Goal: Transaction & Acquisition: Obtain resource

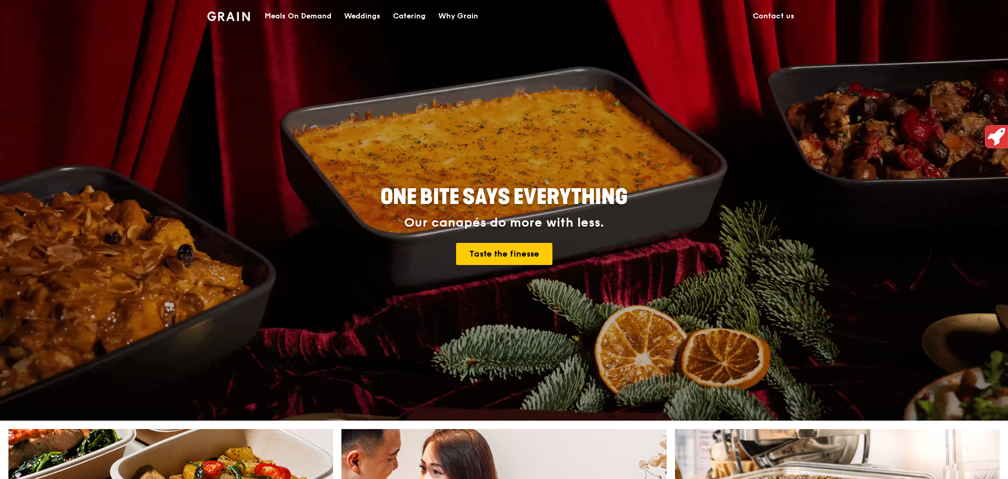
click at [419, 19] on div "Catering" at bounding box center [409, 17] width 33 height 32
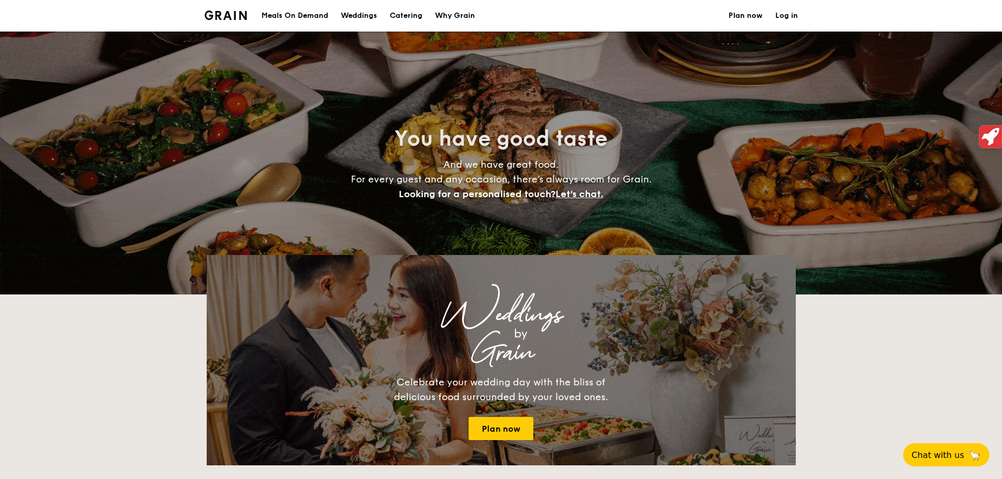
select select
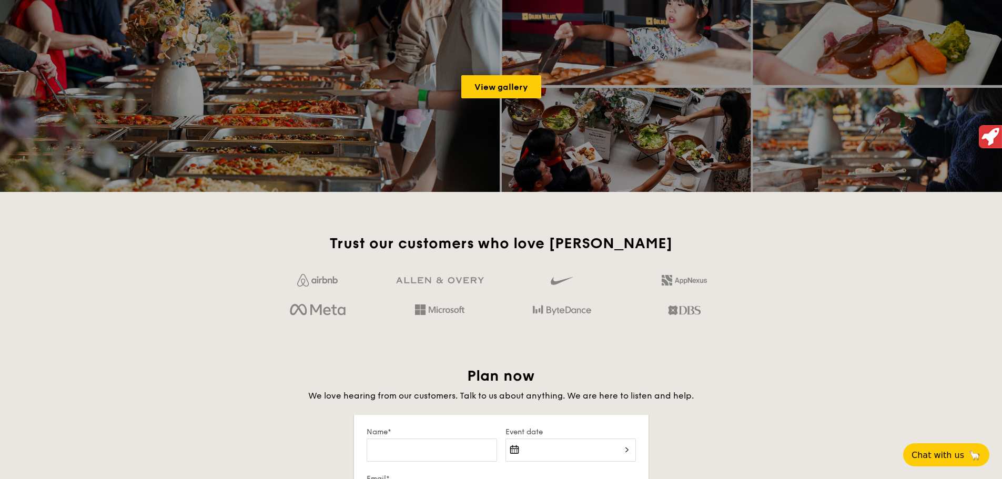
scroll to position [1181, 0]
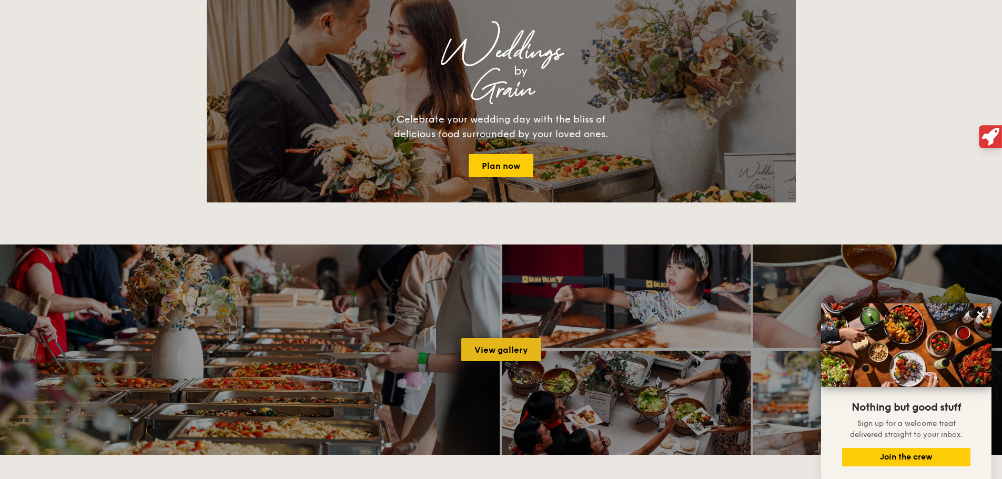
click at [501, 351] on link "View gallery" at bounding box center [501, 349] width 80 height 23
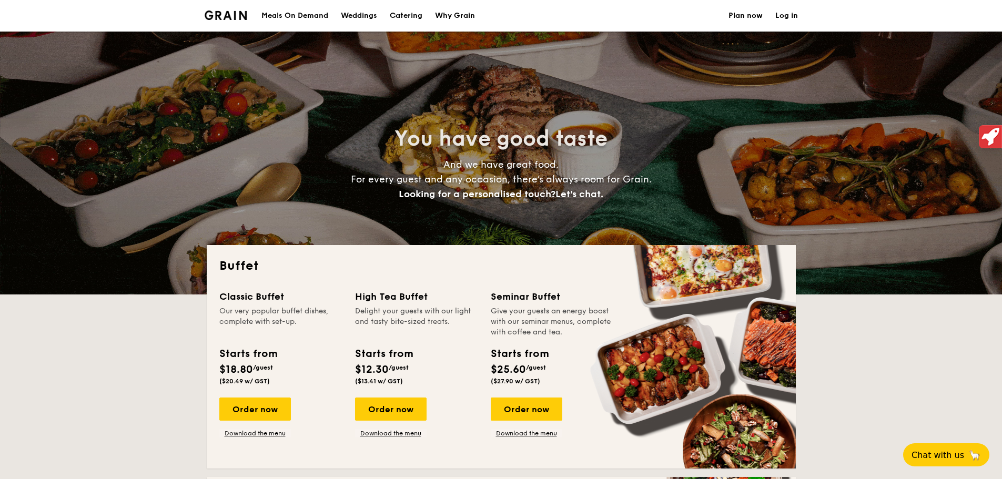
select select
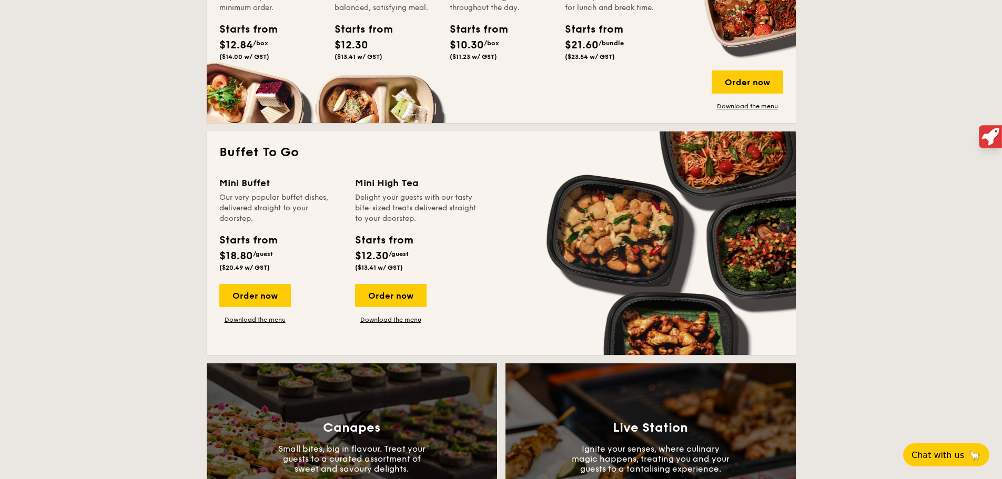
scroll to position [578, 0]
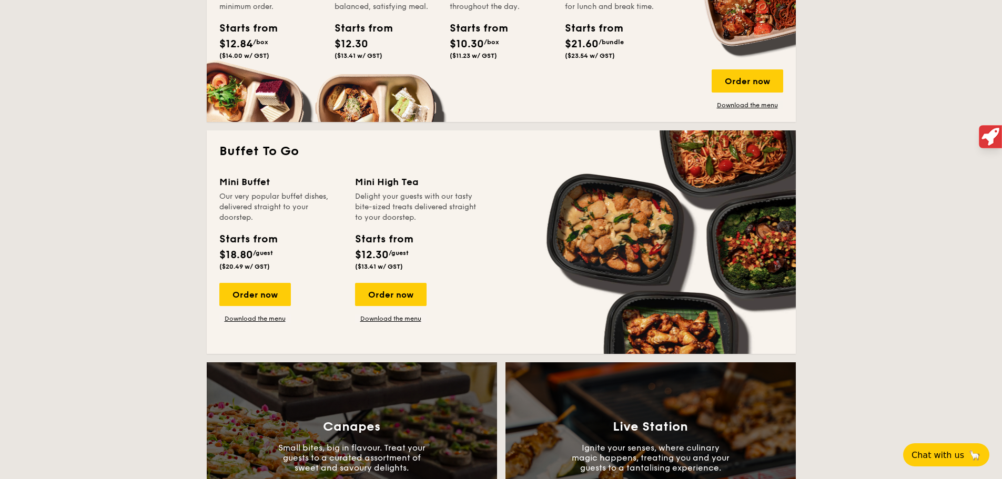
click at [387, 324] on div "Mini Buffet Our very popular buffet dishes, delivered straight to your doorstep…" at bounding box center [501, 258] width 564 height 167
click at [391, 320] on link "Download the menu" at bounding box center [391, 318] width 72 height 8
click at [271, 321] on link "Download the menu" at bounding box center [255, 318] width 72 height 8
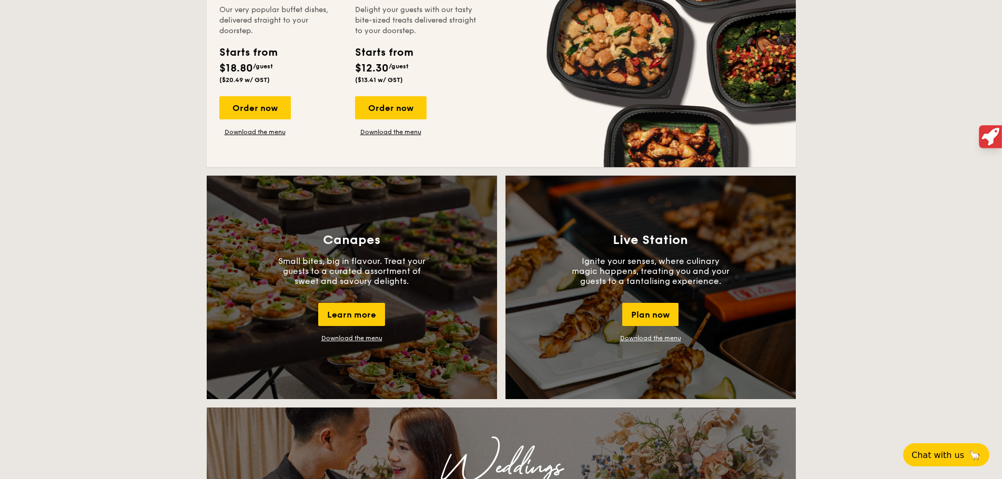
scroll to position [841, 0]
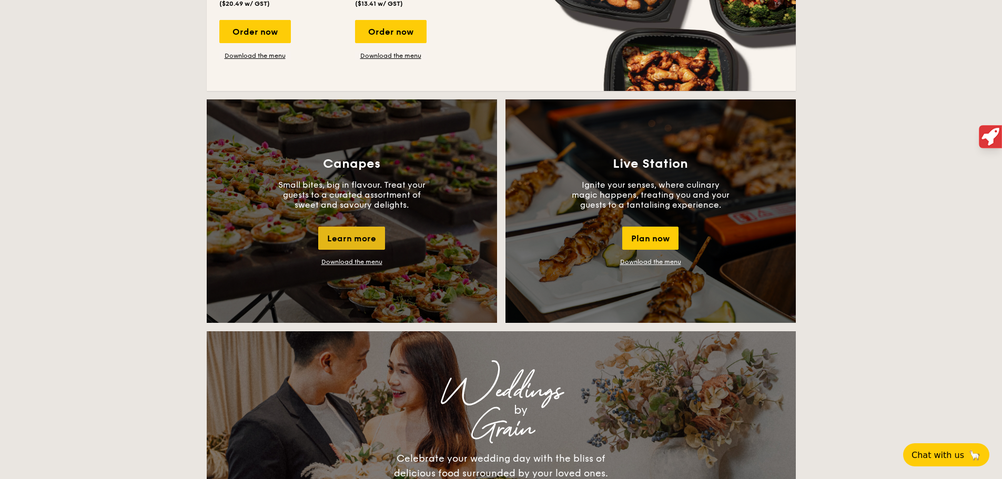
click at [346, 230] on div "Learn more" at bounding box center [351, 238] width 67 height 23
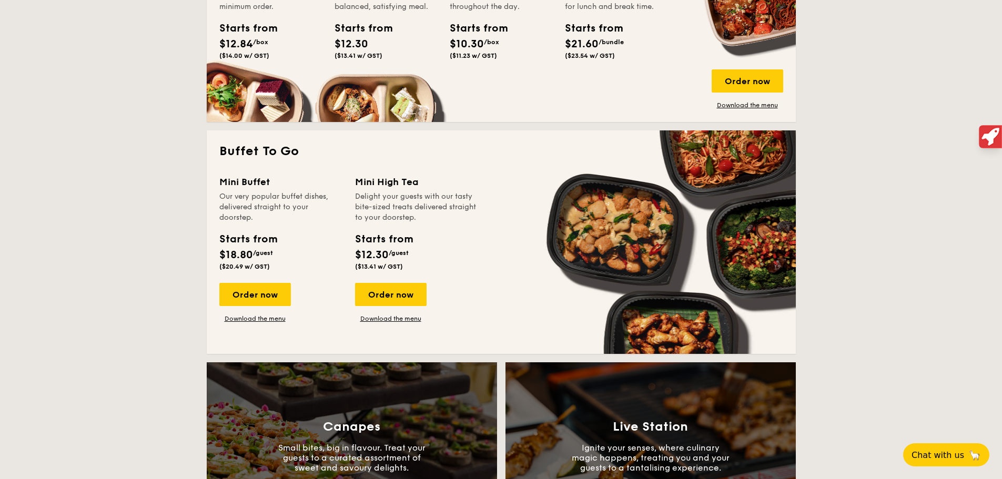
scroll to position [368, 0]
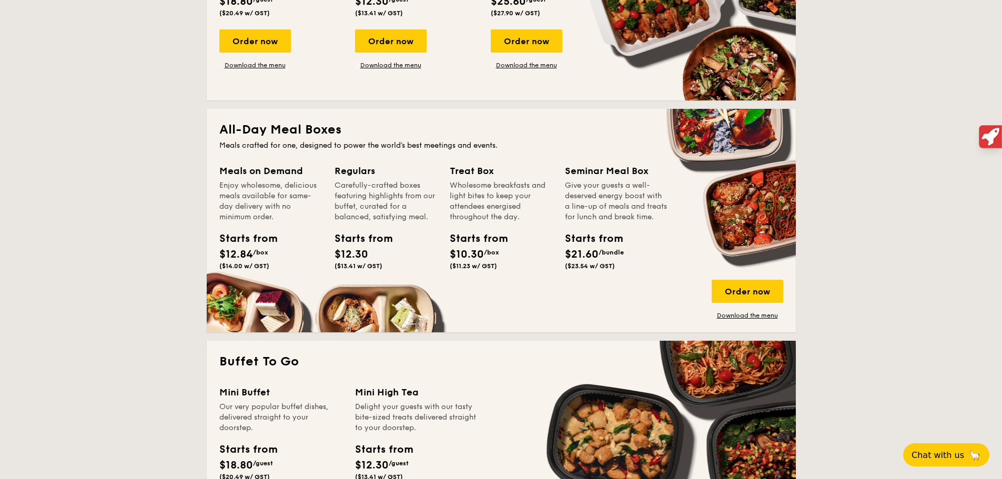
drag, startPoint x: 251, startPoint y: 251, endPoint x: 448, endPoint y: 286, distance: 200.2
click at [448, 286] on div "Meals on Demand Enjoy wholesome, delicious meals available for same-day deliver…" at bounding box center [501, 242] width 564 height 156
click at [740, 312] on link "Download the menu" at bounding box center [748, 315] width 72 height 8
click at [565, 289] on div "Meals on Demand Enjoy wholesome, delicious meals available for same-day deliver…" at bounding box center [501, 242] width 564 height 156
